Goal: Information Seeking & Learning: Learn about a topic

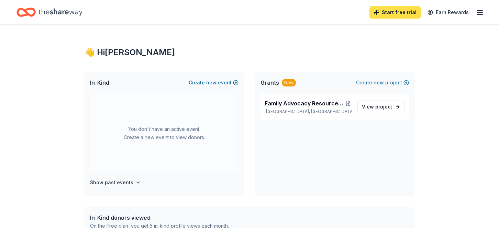
click at [383, 14] on link "Start free trial" at bounding box center [395, 12] width 51 height 12
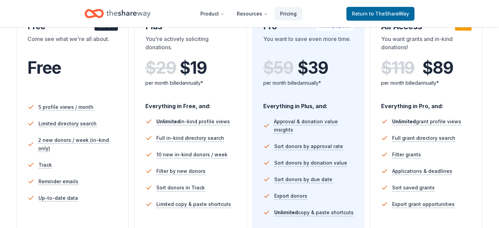
scroll to position [103, 0]
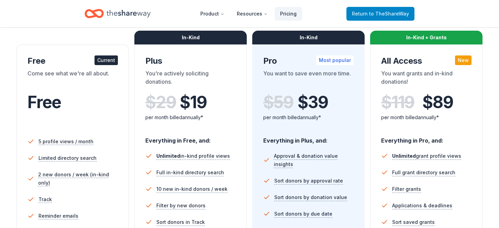
click at [376, 13] on span "to TheShareWay" at bounding box center [389, 14] width 40 height 6
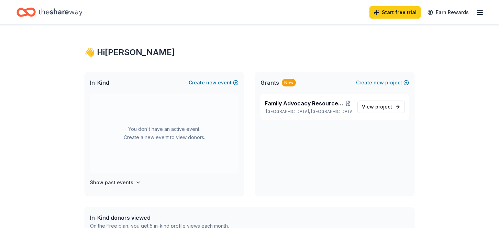
click at [481, 9] on icon "button" at bounding box center [480, 12] width 8 height 8
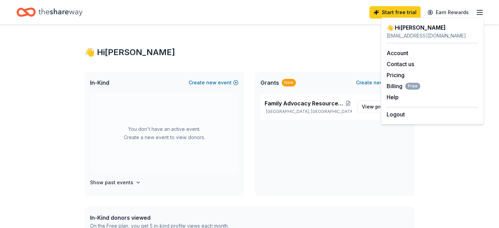
click at [310, 175] on div "Family Advocacy Resource Center and Food Pantry Landover Hills, MD View project" at bounding box center [335, 145] width 160 height 102
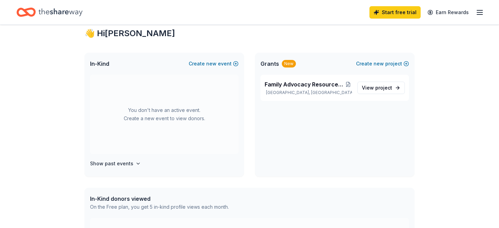
scroll to position [34, 0]
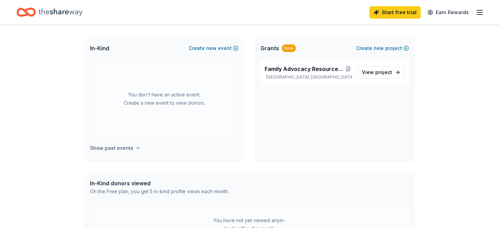
click at [127, 147] on h4 "Show past events" at bounding box center [111, 148] width 43 height 8
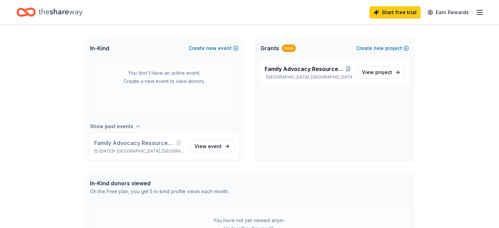
scroll to position [25, 0]
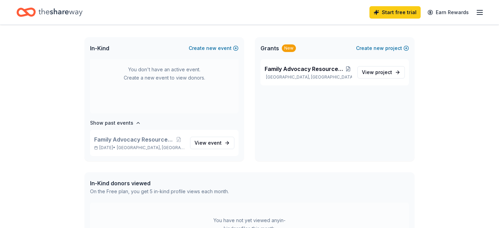
click at [276, 48] on span "Grants" at bounding box center [270, 48] width 19 height 8
click at [379, 72] on span "project" at bounding box center [383, 72] width 17 height 6
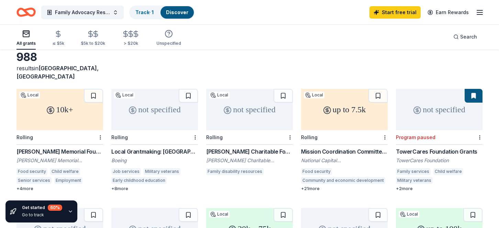
scroll to position [69, 0]
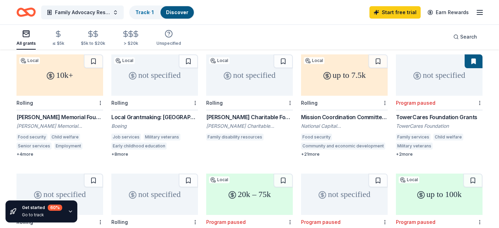
click at [48, 113] on div "John Edward Fowler Memorial Foundation Grants" at bounding box center [60, 117] width 87 height 8
click at [90, 11] on span "Family Advocacy Resource Center and Food Pantry" at bounding box center [82, 12] width 55 height 8
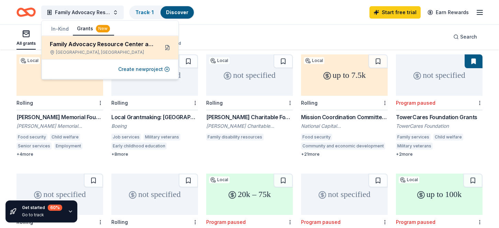
click at [168, 47] on button at bounding box center [167, 47] width 11 height 11
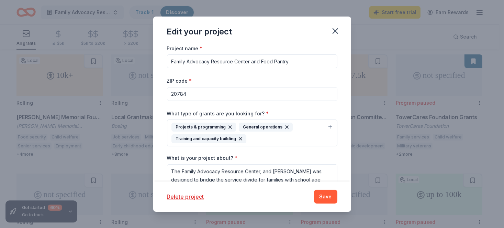
click at [195, 94] on input "20784" at bounding box center [252, 94] width 171 height 14
type input "20784"
click at [324, 200] on button "Save" at bounding box center [325, 196] width 23 height 14
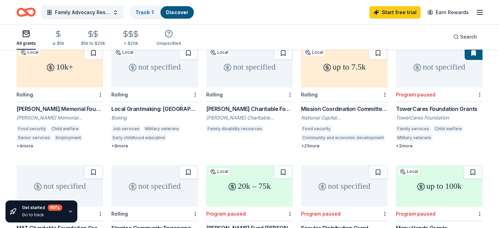
scroll to position [0, 0]
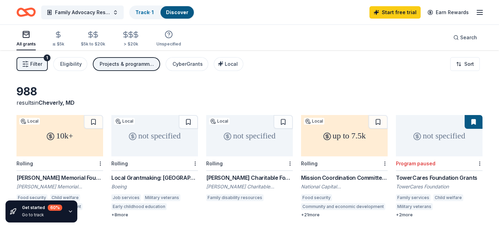
click at [43, 183] on div "John Edward Fowler Memorial Foundation" at bounding box center [60, 186] width 87 height 7
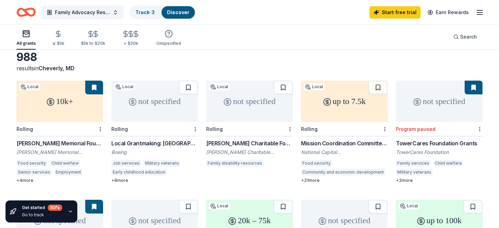
click at [233, 144] on div "[PERSON_NAME] Charitable Foundation Grant" at bounding box center [249, 143] width 87 height 8
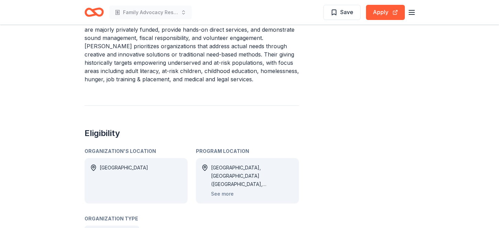
scroll to position [344, 0]
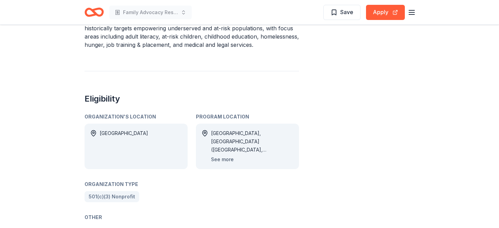
click at [227, 159] on button "See more" at bounding box center [222, 159] width 23 height 8
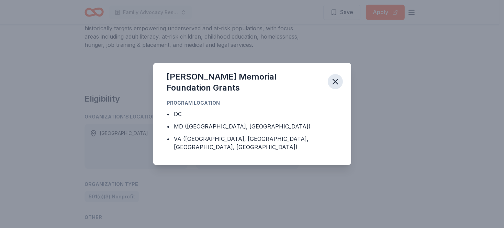
click at [332, 81] on icon "button" at bounding box center [336, 82] width 10 height 10
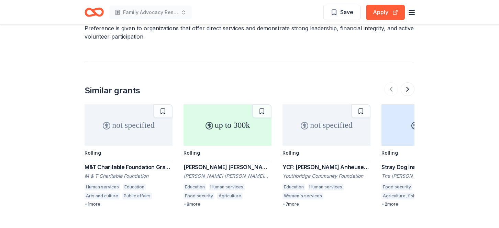
scroll to position [894, 0]
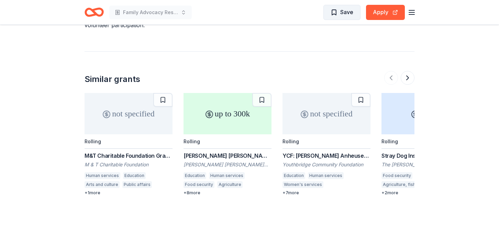
click at [335, 9] on span "Save" at bounding box center [342, 12] width 23 height 9
click at [101, 157] on div "M&T Charitable Foundation Grants" at bounding box center [129, 155] width 88 height 8
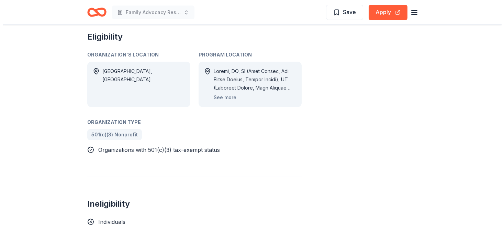
scroll to position [344, 0]
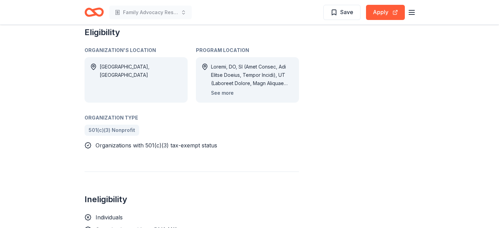
click at [225, 94] on button "See more" at bounding box center [222, 93] width 23 height 8
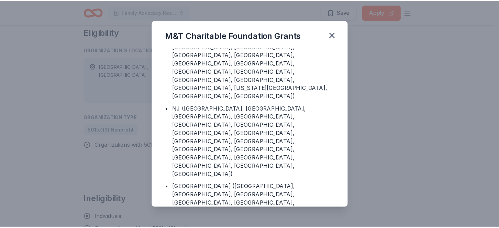
scroll to position [138, 0]
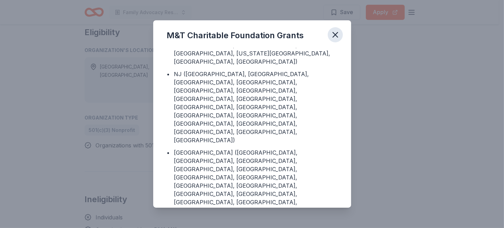
click at [334, 37] on icon "button" at bounding box center [336, 35] width 10 height 10
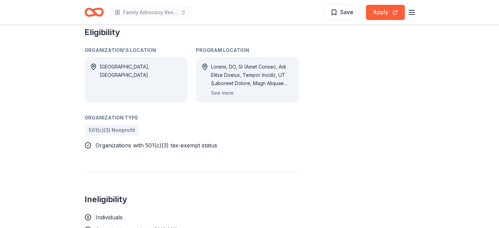
click at [331, 13] on span "Save" at bounding box center [342, 12] width 23 height 9
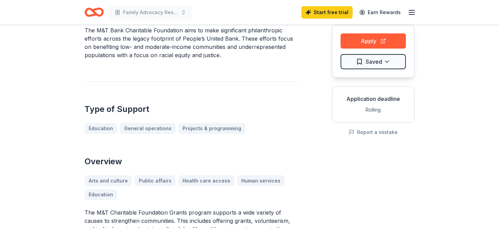
scroll to position [0, 0]
